Goal: Navigation & Orientation: Find specific page/section

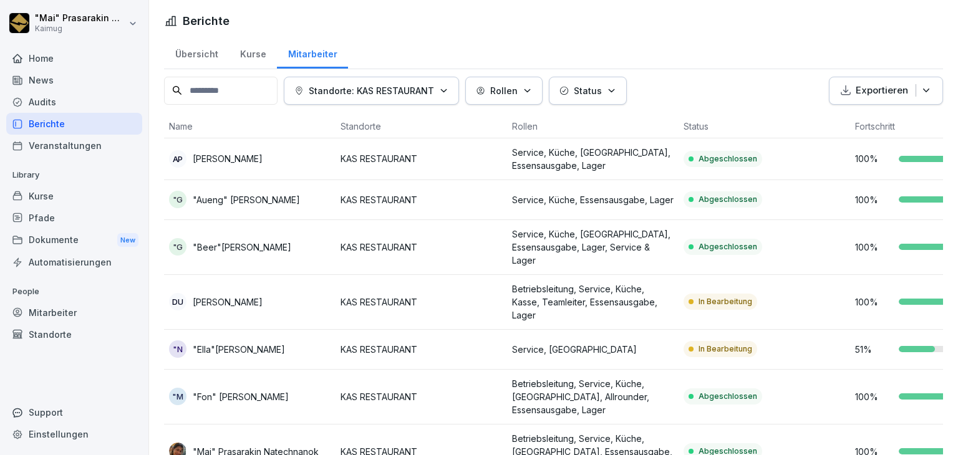
scroll to position [107, 0]
click at [199, 51] on div "Übersicht" at bounding box center [196, 53] width 65 height 32
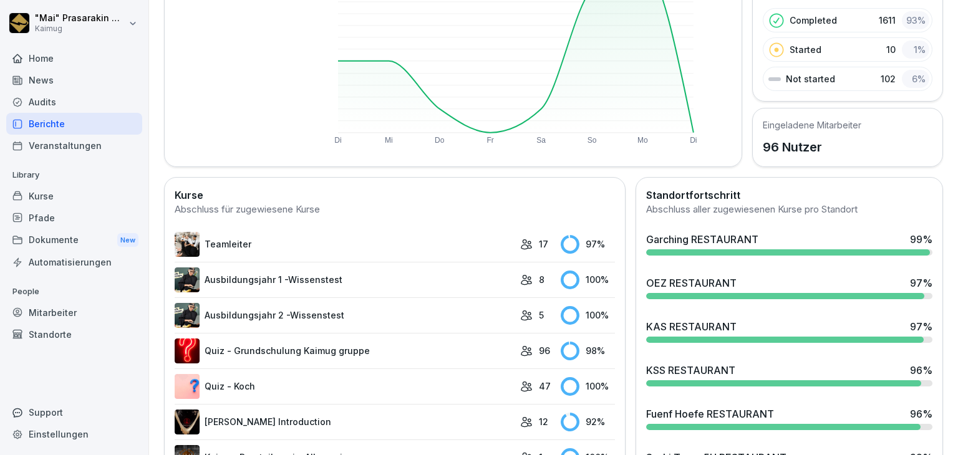
scroll to position [187, 0]
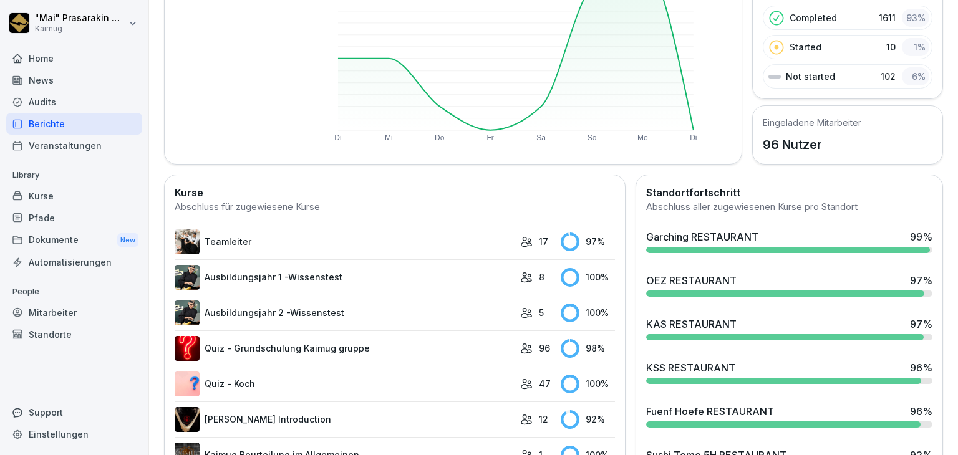
click at [683, 317] on div "KAS RESTAURANT" at bounding box center [691, 324] width 90 height 15
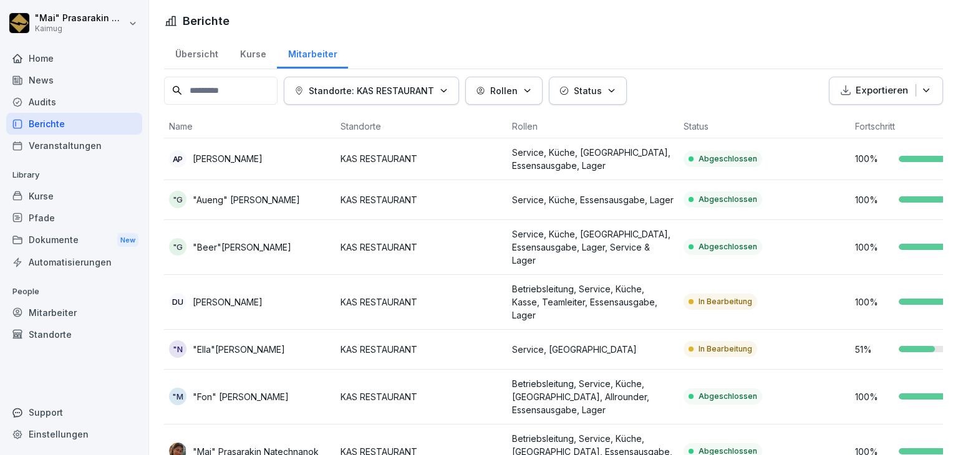
click at [191, 57] on div "Übersicht" at bounding box center [196, 53] width 65 height 32
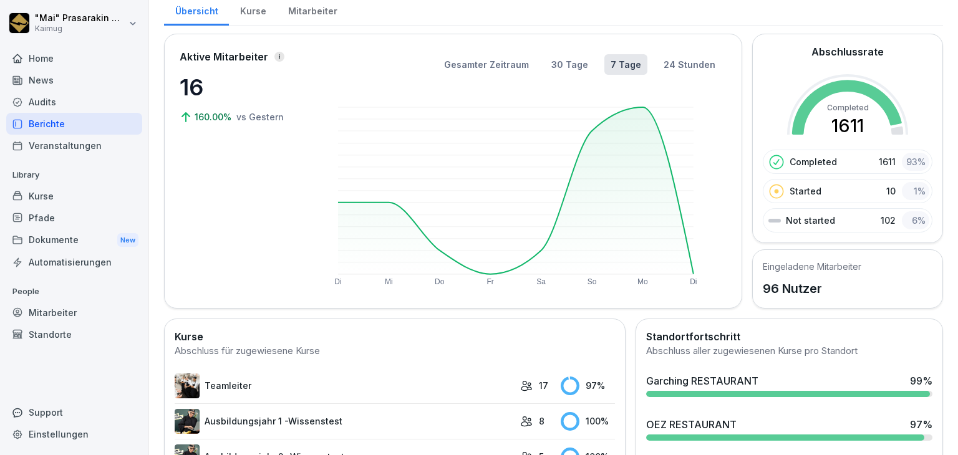
scroll to position [187, 0]
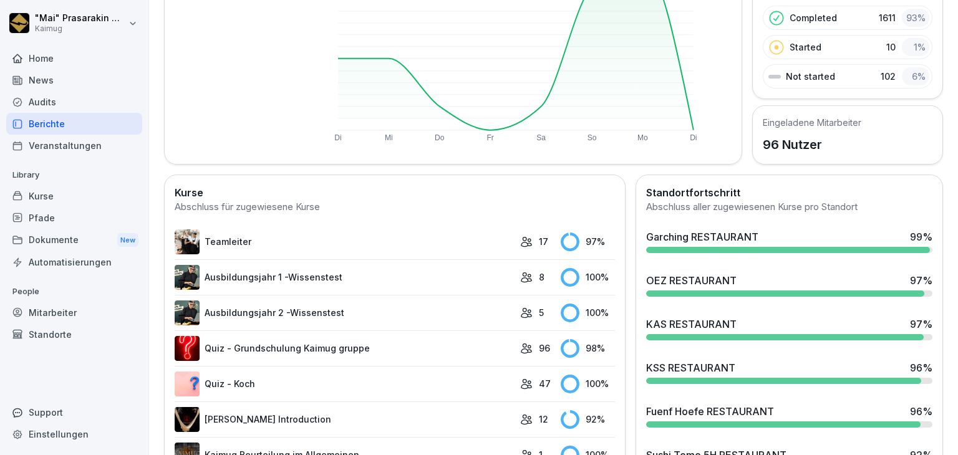
click at [772, 291] on div at bounding box center [785, 294] width 278 height 6
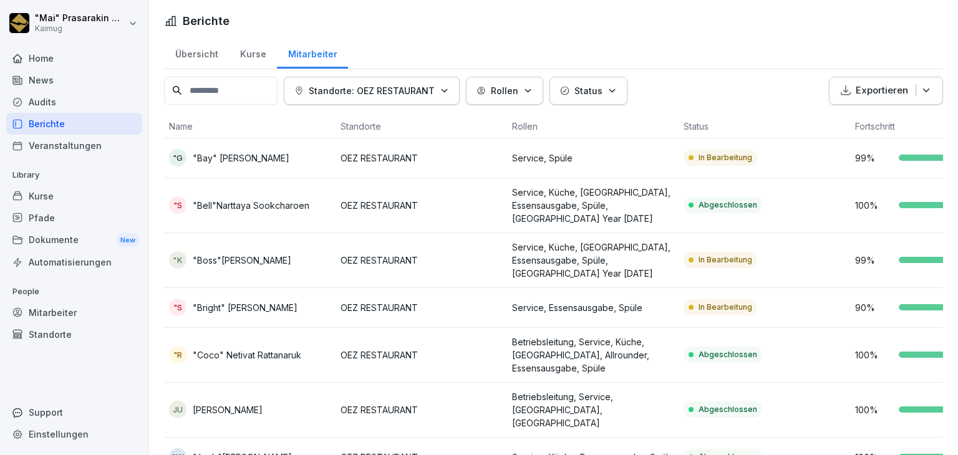
click at [194, 49] on div "Übersicht" at bounding box center [196, 53] width 65 height 32
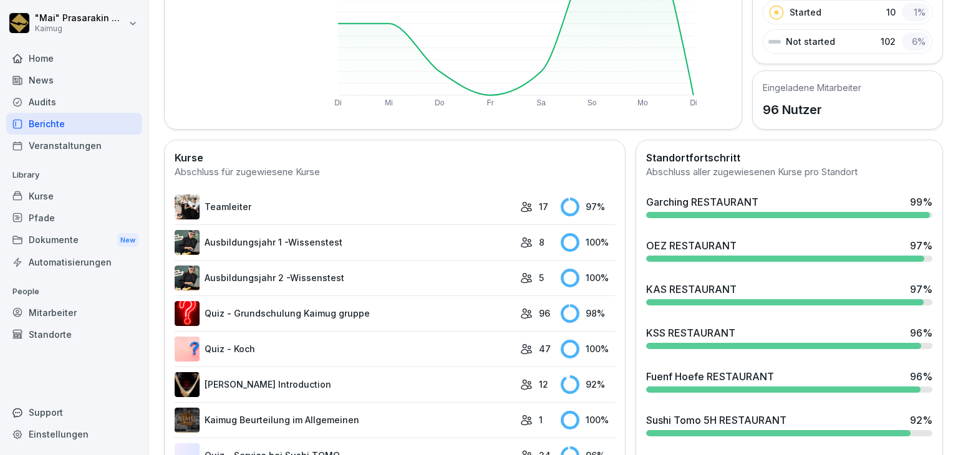
scroll to position [250, 0]
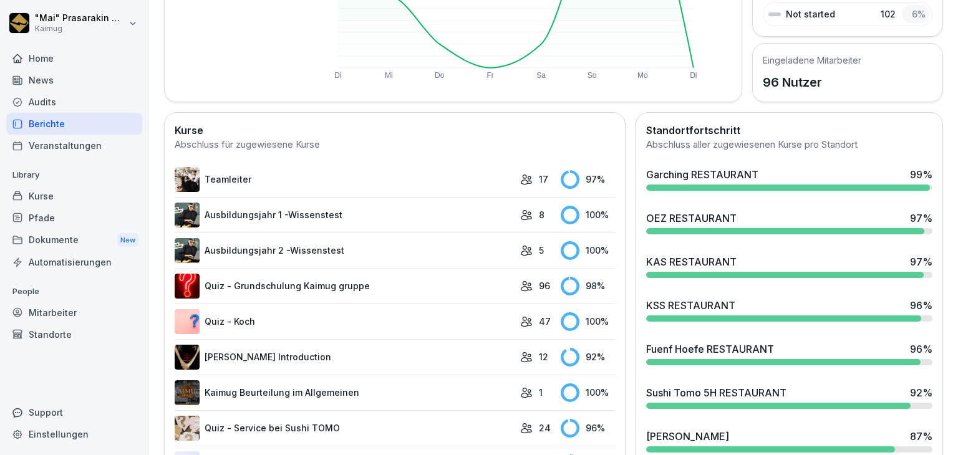
click at [708, 436] on div "[PERSON_NAME] 87 %" at bounding box center [789, 436] width 286 height 15
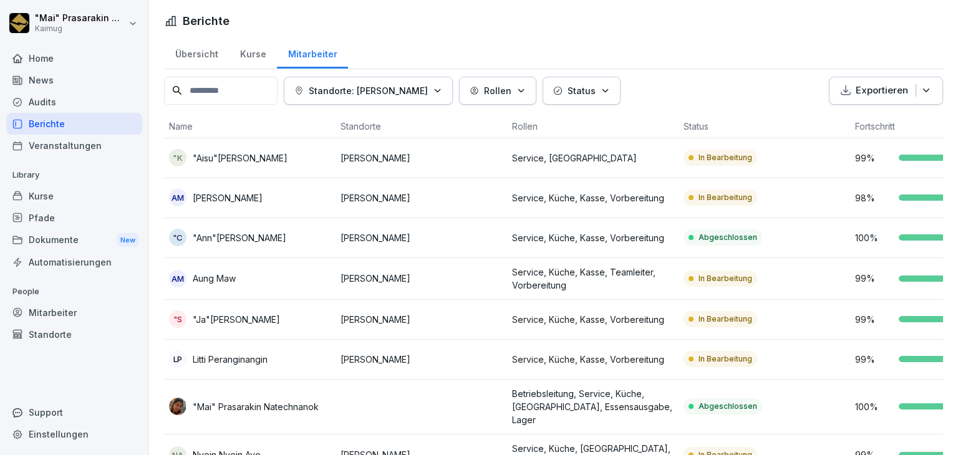
click at [185, 49] on div "Übersicht" at bounding box center [196, 53] width 65 height 32
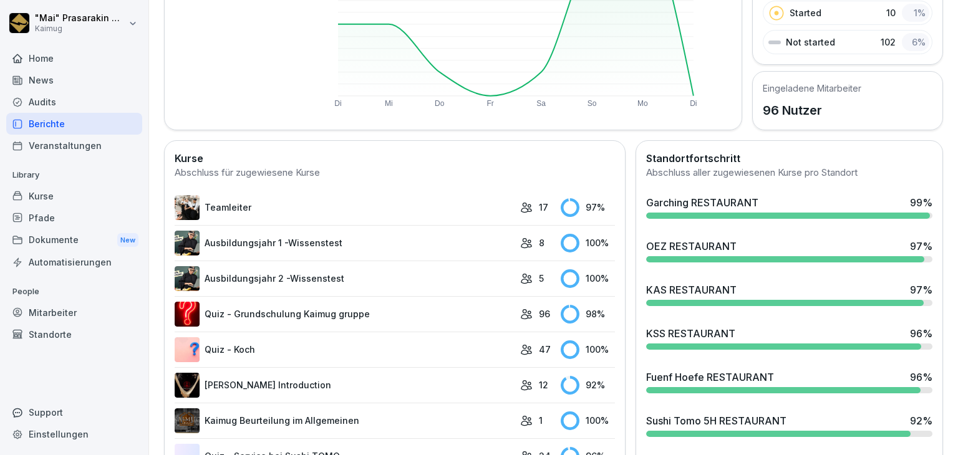
scroll to position [250, 0]
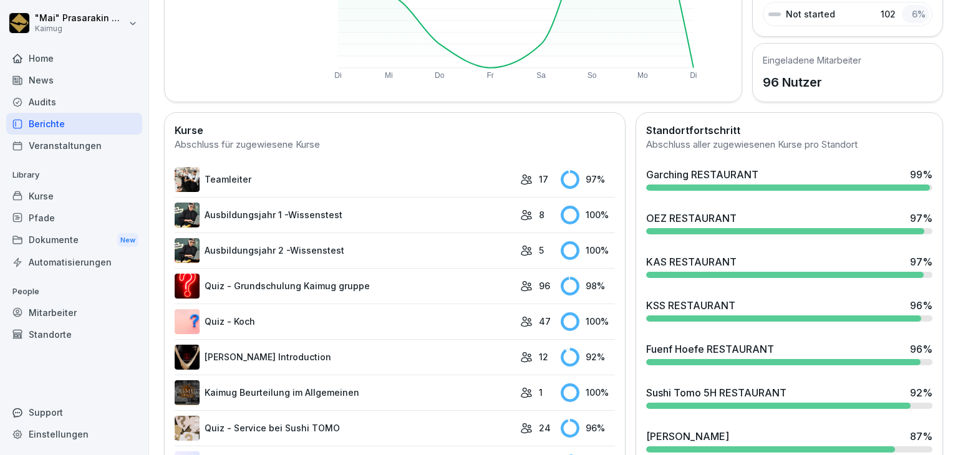
click at [689, 181] on div "Garching RESTAURANT 99 %" at bounding box center [789, 179] width 296 height 34
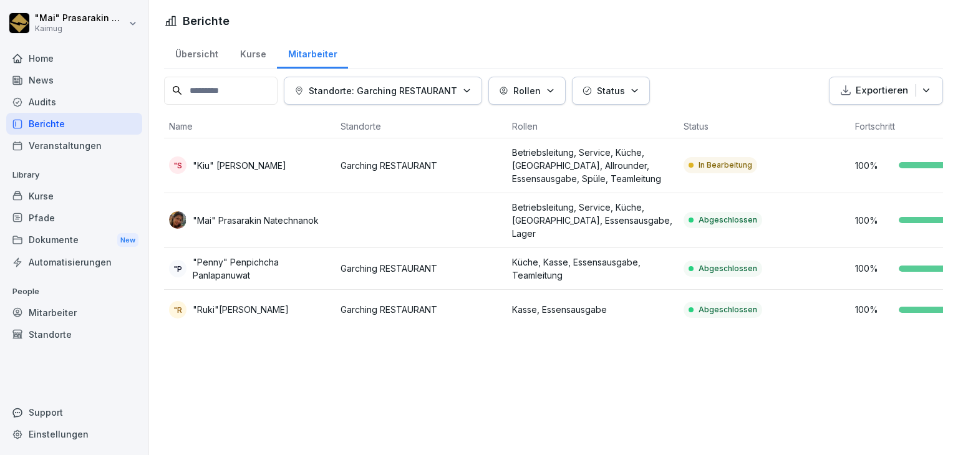
click at [702, 170] on div "In Bearbeitung" at bounding box center [721, 165] width 74 height 16
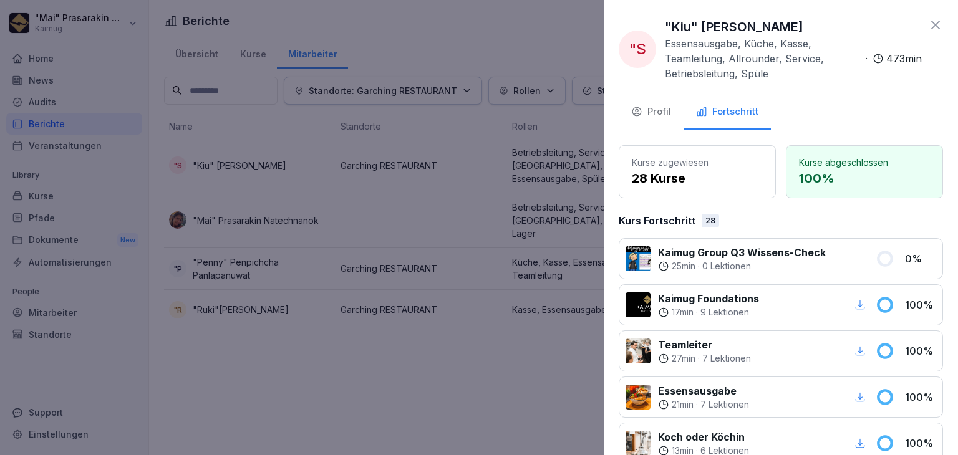
click at [467, 29] on div at bounding box center [479, 227] width 958 height 455
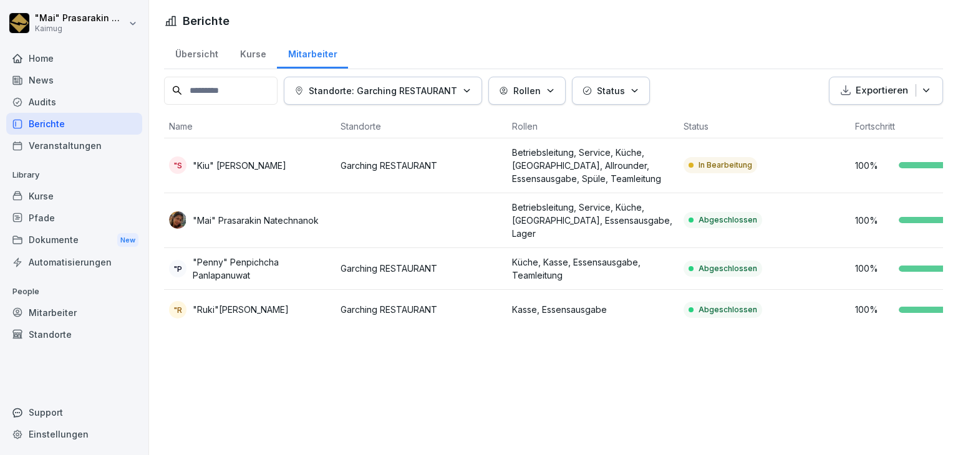
click at [196, 54] on div "Übersicht" at bounding box center [196, 53] width 65 height 32
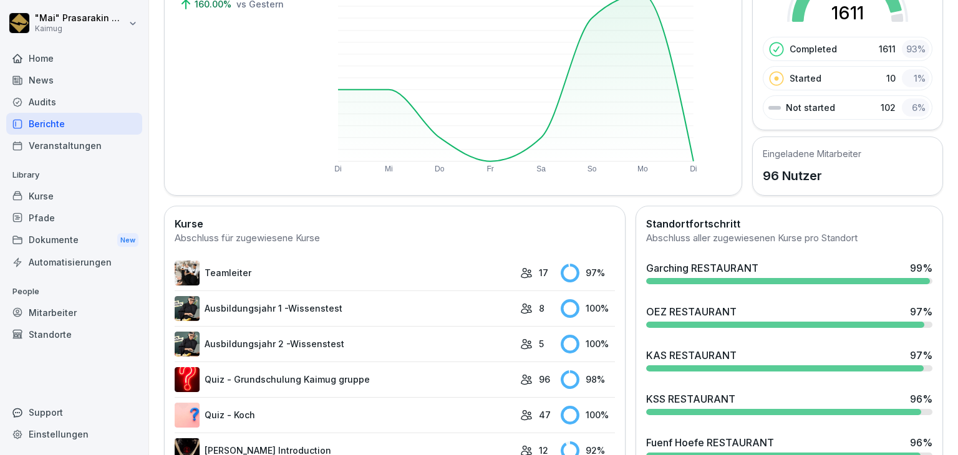
scroll to position [187, 0]
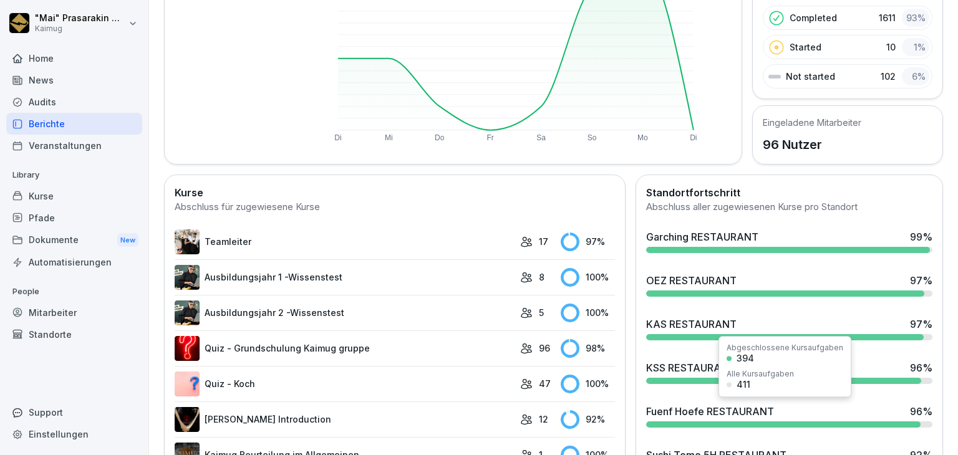
click at [681, 406] on div "Fuenf Hoefe RESTAURANT" at bounding box center [710, 411] width 128 height 15
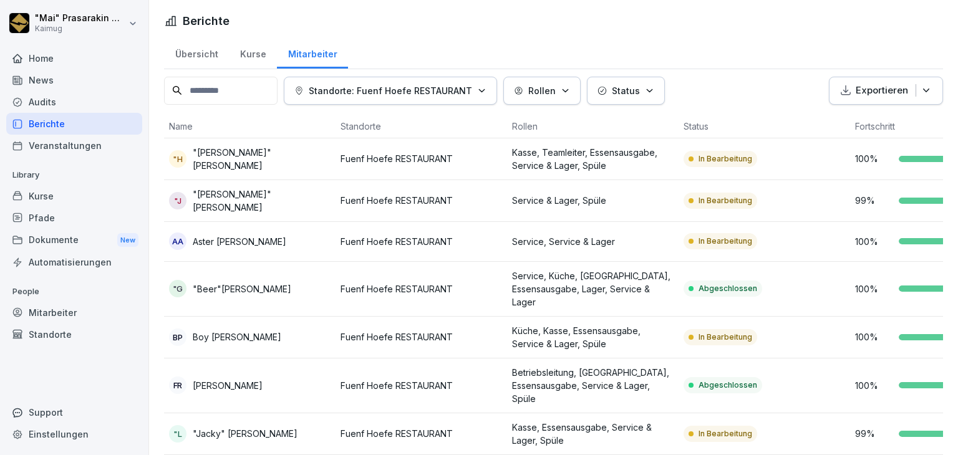
click at [191, 56] on div "Übersicht" at bounding box center [196, 53] width 65 height 32
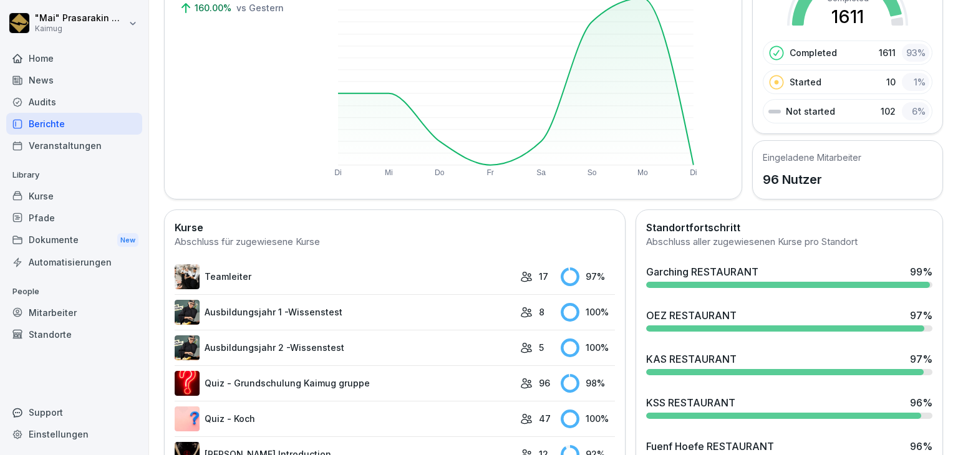
scroll to position [250, 0]
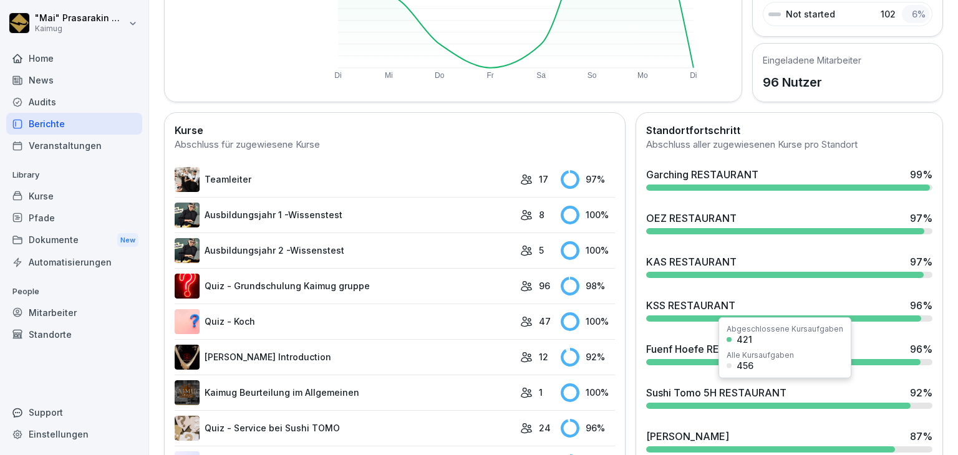
click at [717, 392] on div "Sushi Tomo 5H RESTAURANT" at bounding box center [716, 392] width 140 height 15
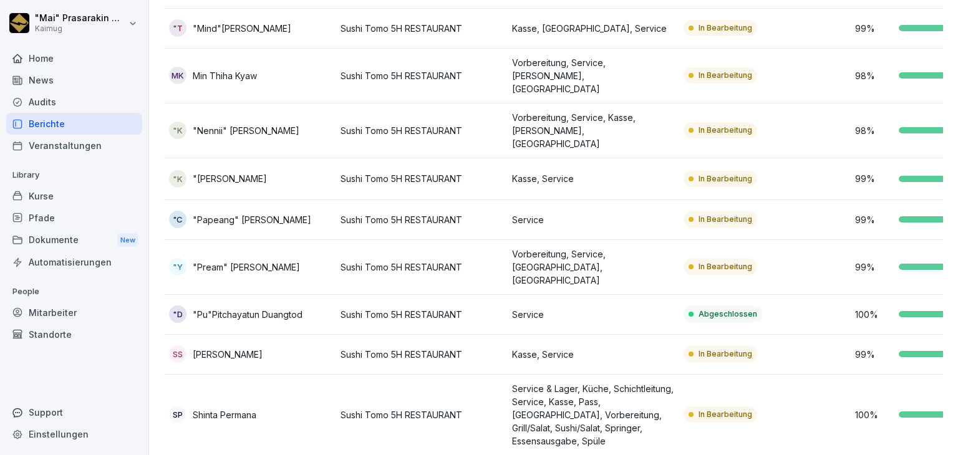
scroll to position [681, 0]
